Goal: Find specific page/section: Find specific page/section

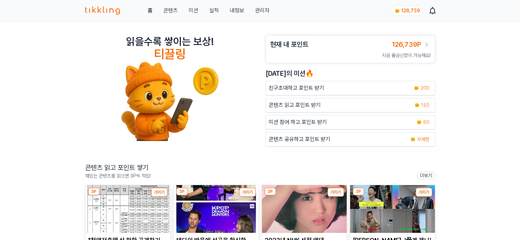
click at [255, 16] on div "홈 콘텐츠 미션 실적 내정보 관리자 126,739" at bounding box center [260, 10] width 350 height 21
click at [263, 11] on link "관리자" at bounding box center [262, 10] width 14 height 8
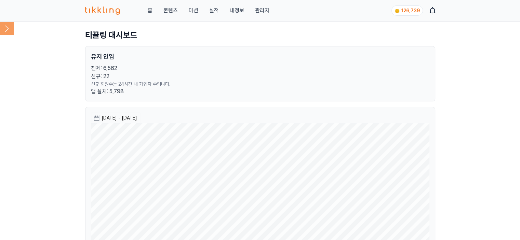
click at [2, 24] on icon at bounding box center [7, 29] width 14 height 14
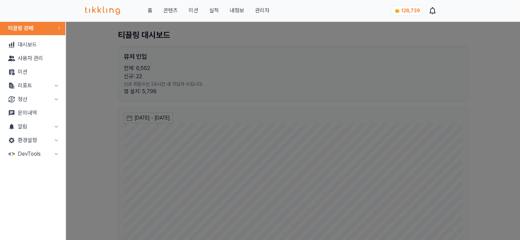
click at [17, 87] on button "리포트" at bounding box center [33, 86] width 60 height 14
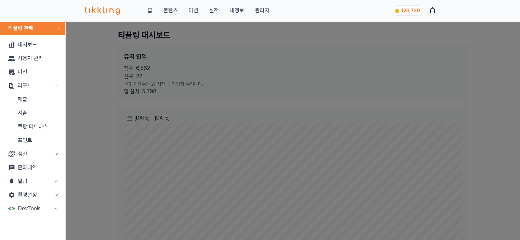
click at [33, 97] on link "매출" at bounding box center [33, 100] width 60 height 14
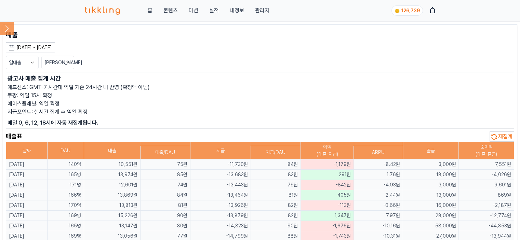
click at [503, 136] on span "재집계" at bounding box center [505, 136] width 14 height 6
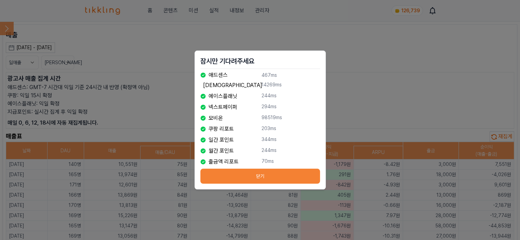
click at [299, 178] on button "닫기" at bounding box center [260, 176] width 120 height 15
